Goal: Answer question/provide support

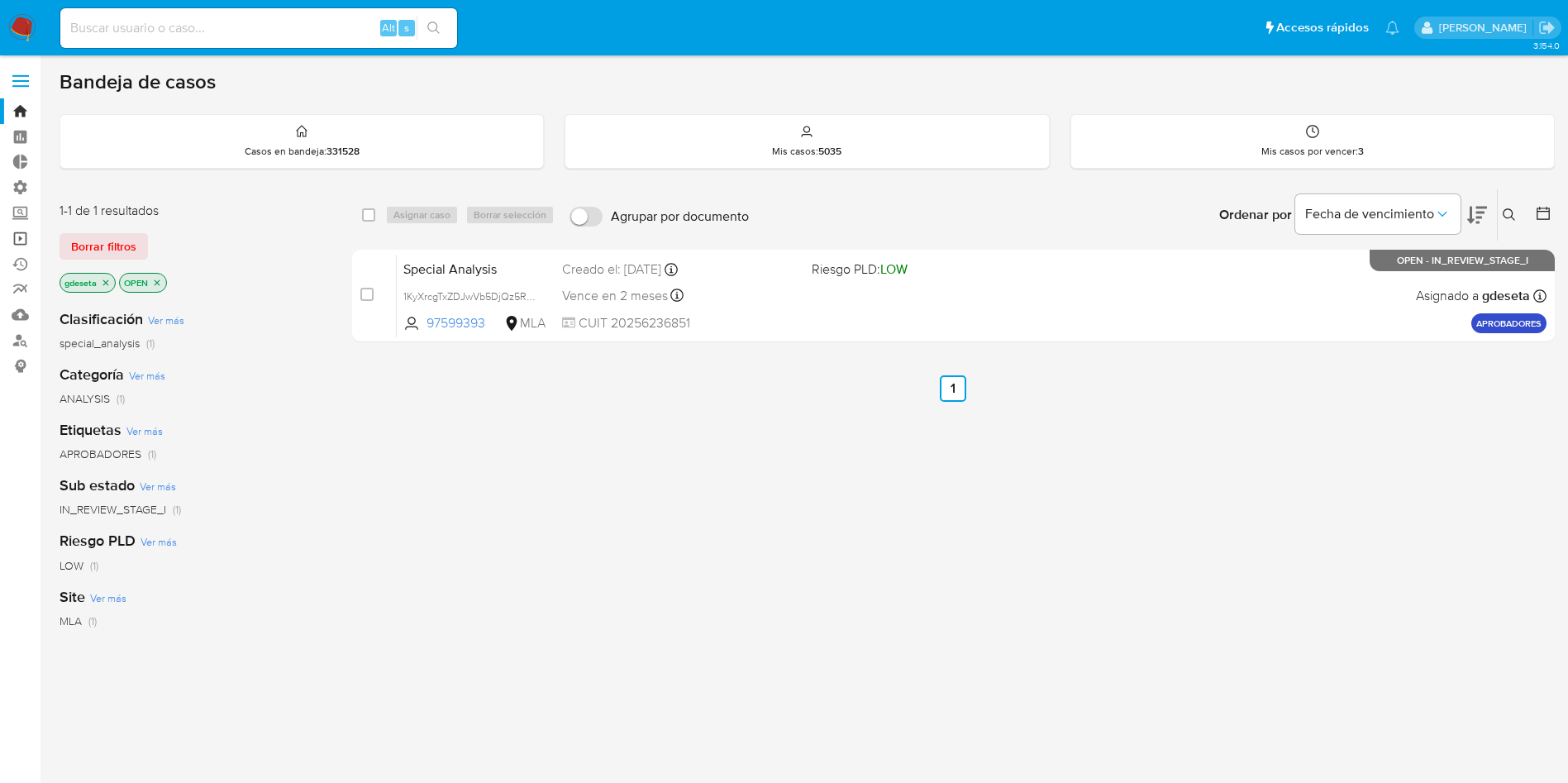
click at [23, 243] on link "Operaciones masivas" at bounding box center [98, 239] width 197 height 26
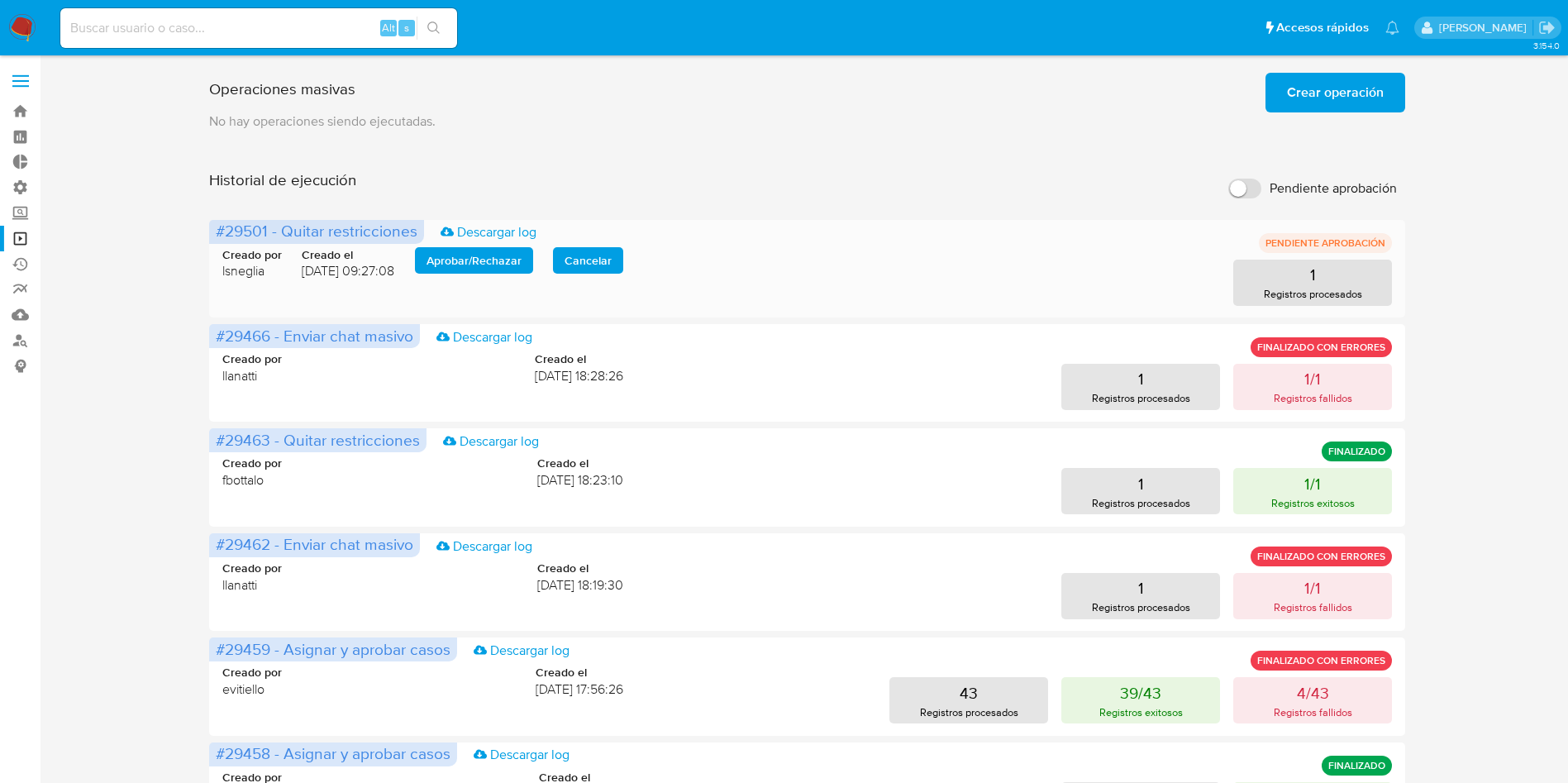
click at [500, 258] on span "Aprobar / Rechazar" at bounding box center [474, 260] width 95 height 23
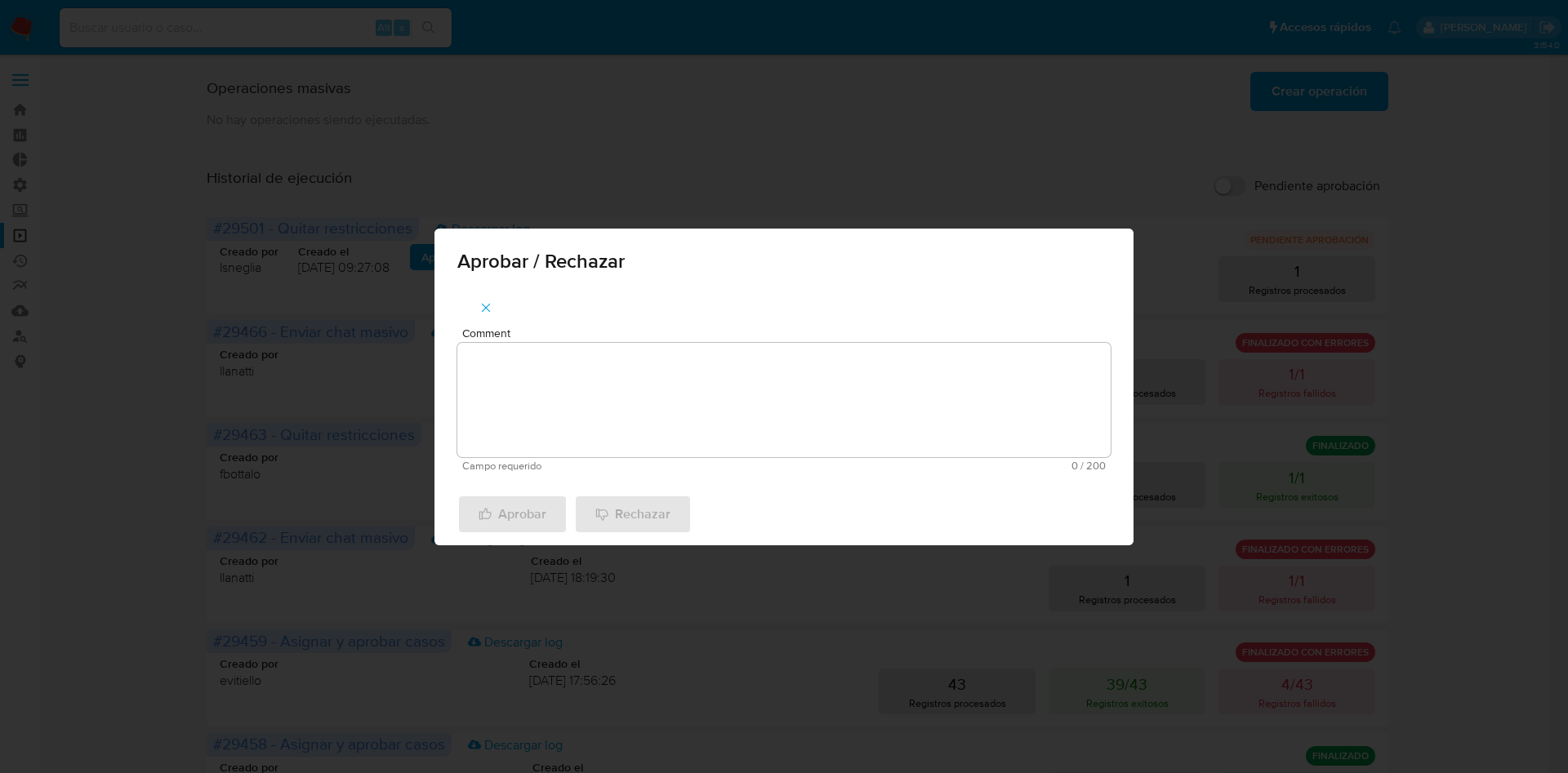
click at [609, 381] on textarea "Comment" at bounding box center [784, 400] width 654 height 115
click at [533, 496] on span "Aprobar" at bounding box center [512, 514] width 68 height 36
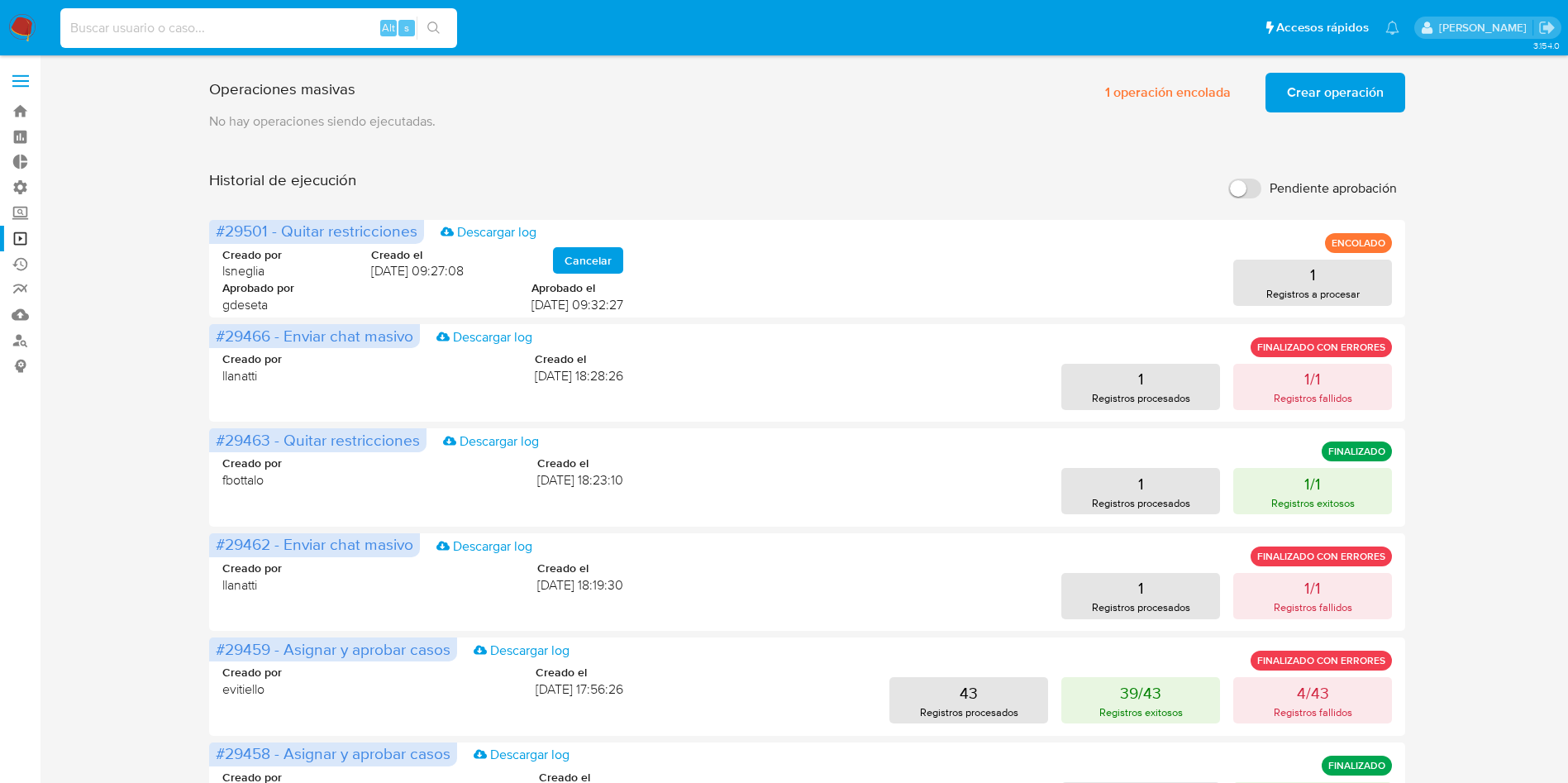
click at [287, 26] on input at bounding box center [259, 28] width 397 height 22
paste input "1249780990"
type input "1249780990"
click at [441, 30] on icon "search-icon" at bounding box center [433, 28] width 13 height 13
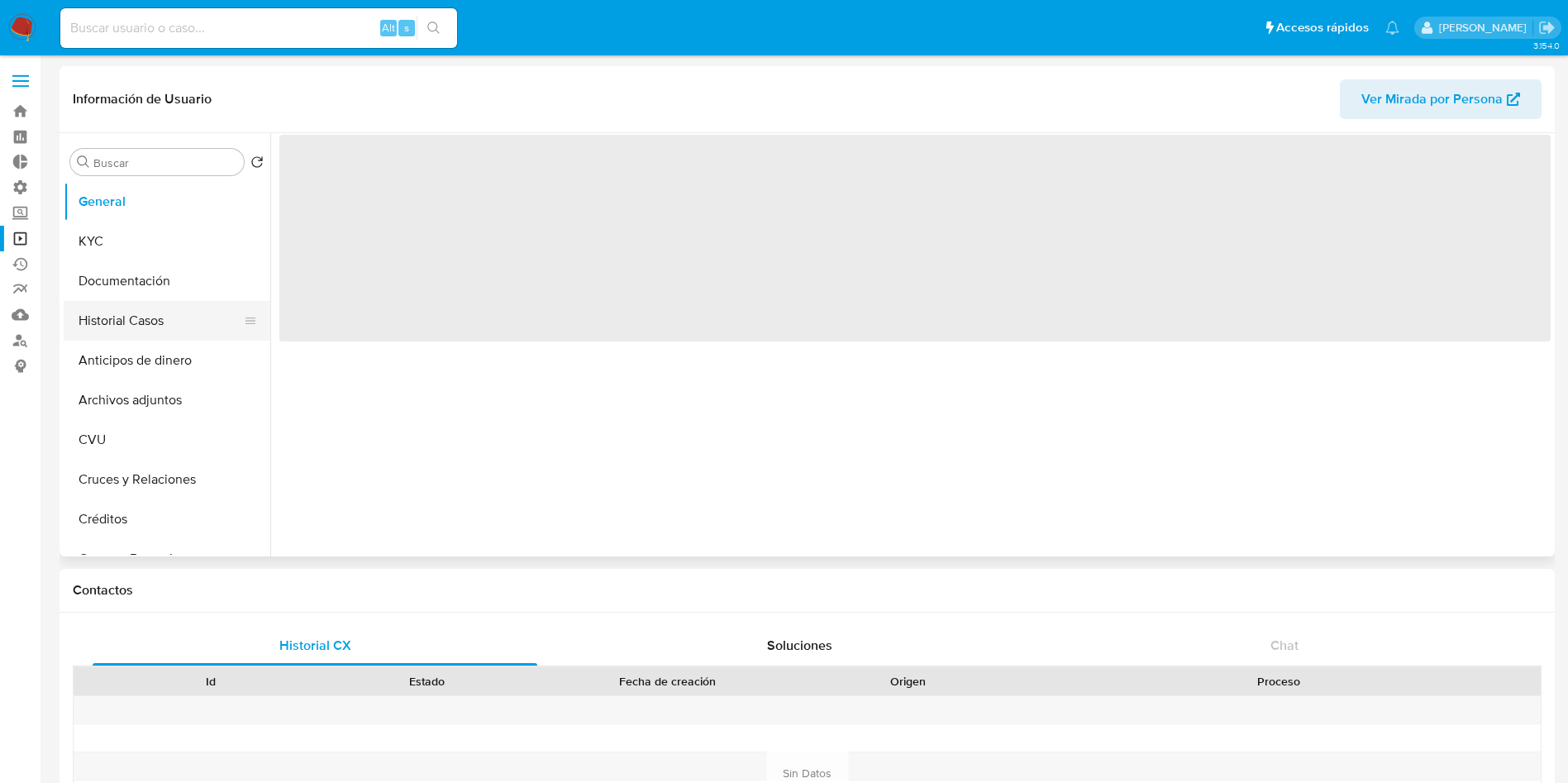
click at [122, 315] on button "Historial Casos" at bounding box center [159, 320] width 193 height 40
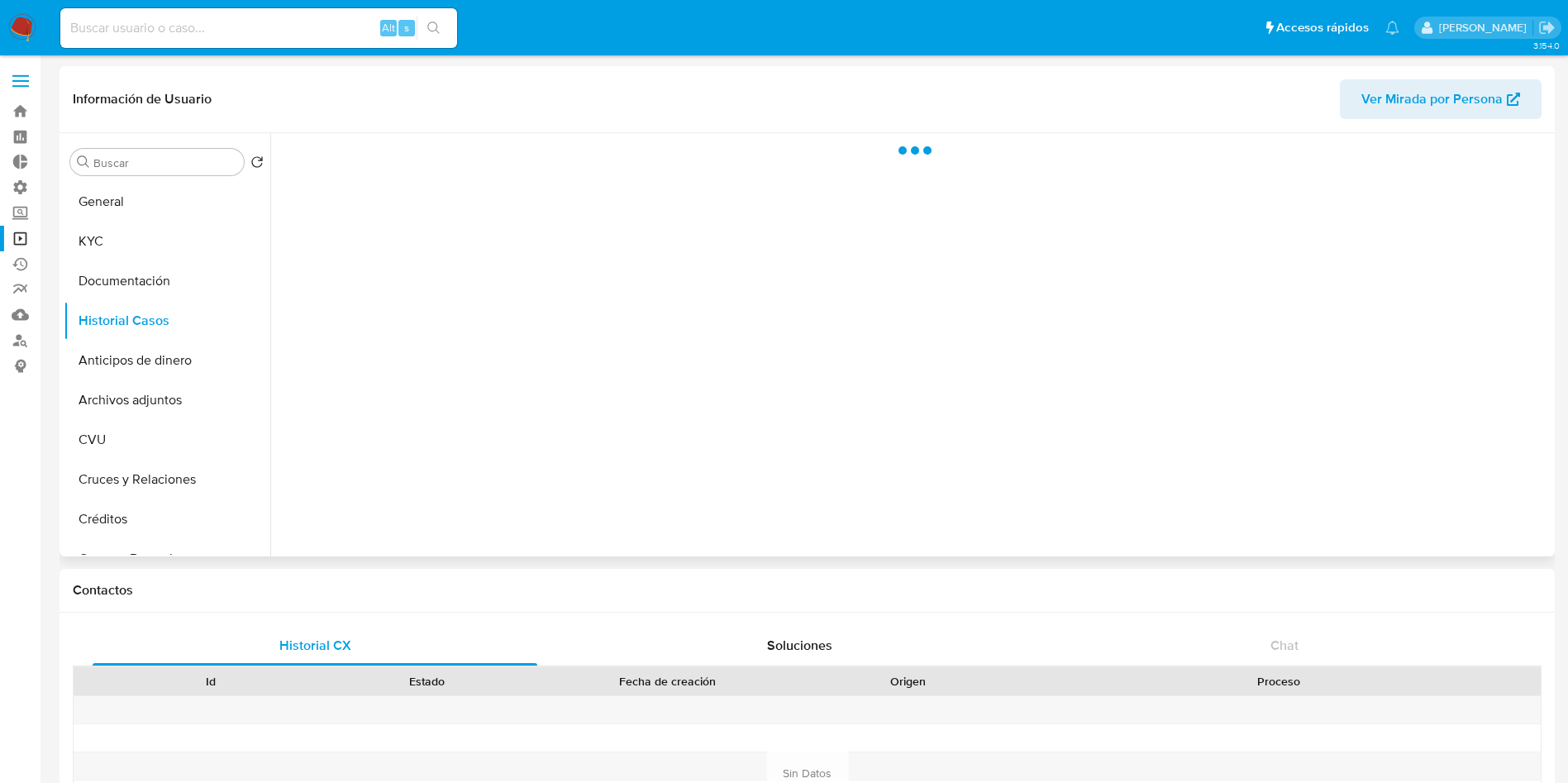
select select "10"
